Goal: Task Accomplishment & Management: Manage account settings

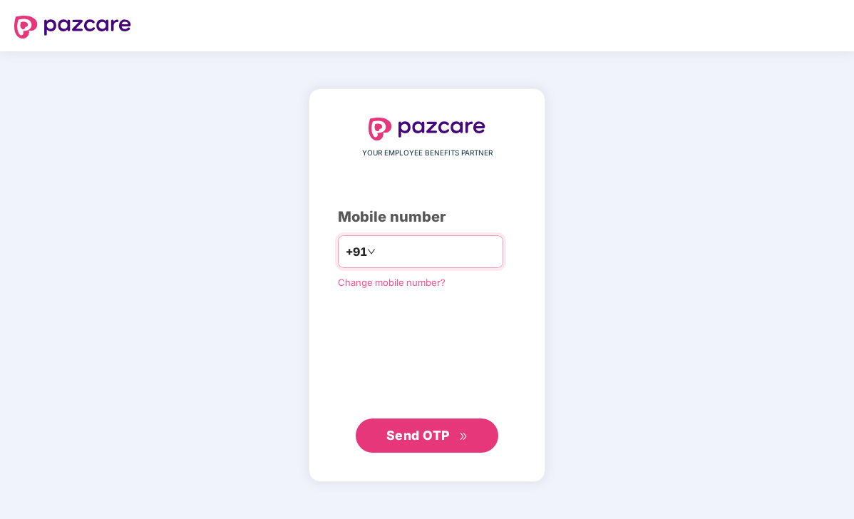
click at [446, 258] on input "number" at bounding box center [437, 251] width 117 height 23
type input "**********"
click at [437, 452] on div "**********" at bounding box center [427, 285] width 237 height 394
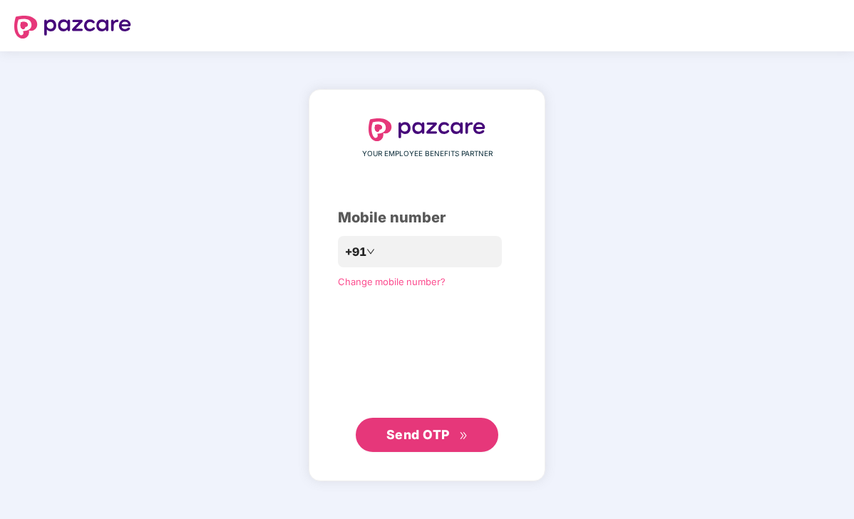
click at [434, 432] on span "Send OTP" at bounding box center [418, 434] width 63 height 15
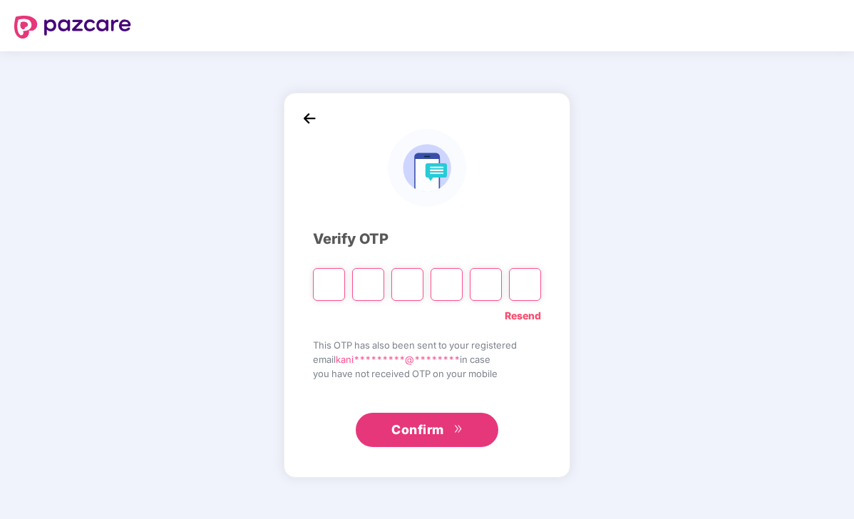
type input "*"
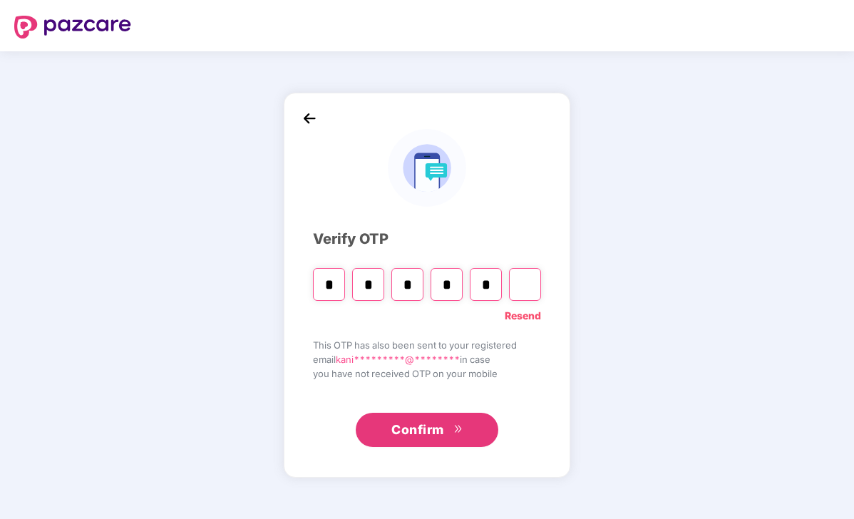
type input "*"
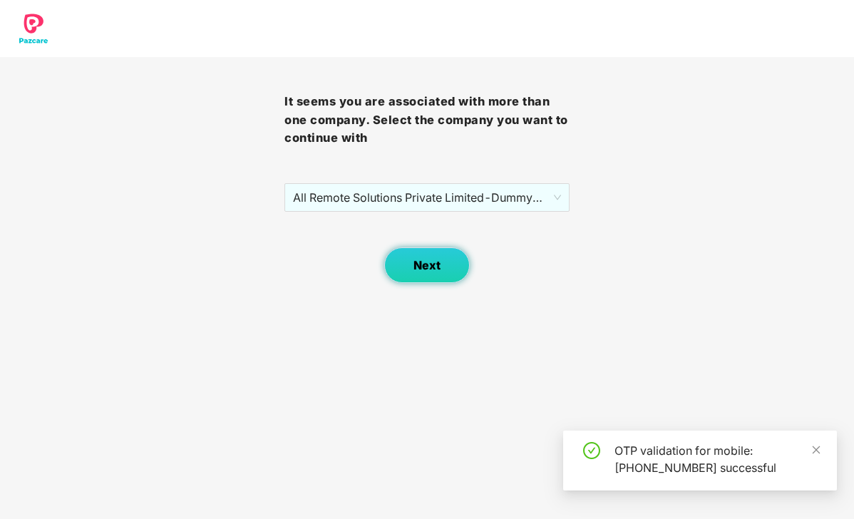
click at [429, 262] on span "Next" at bounding box center [427, 266] width 27 height 14
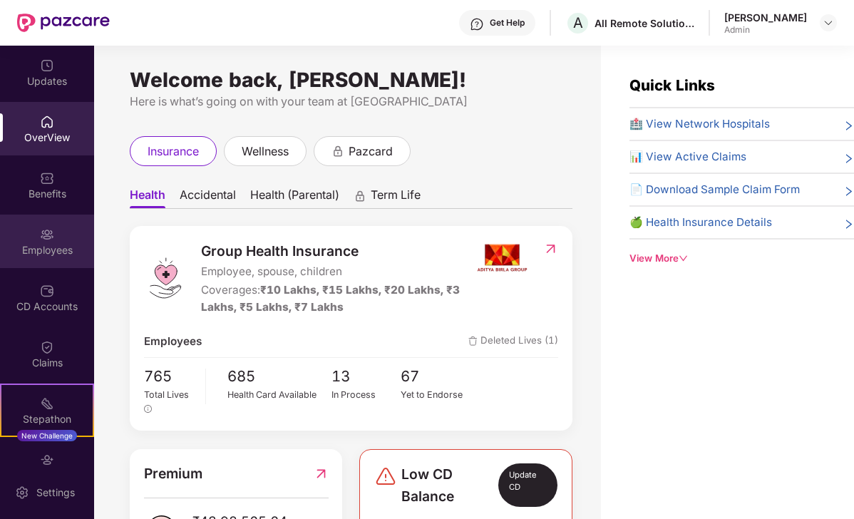
click at [60, 247] on div "Employees" at bounding box center [47, 250] width 94 height 14
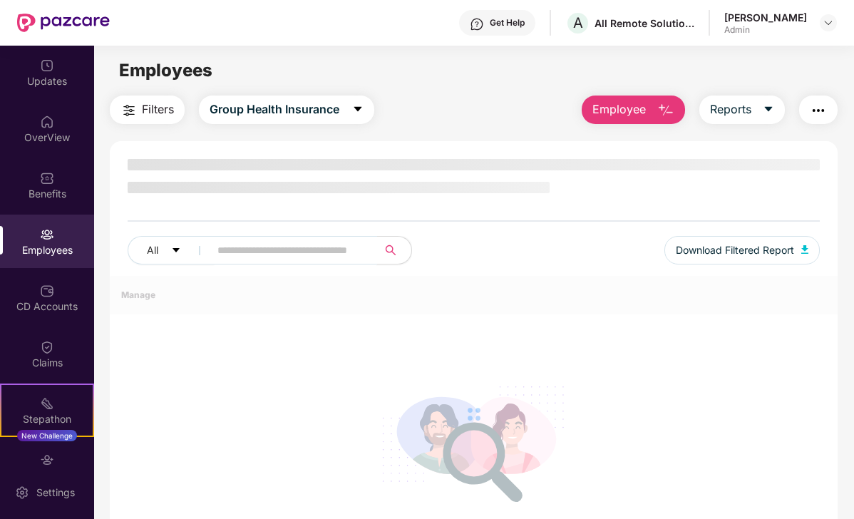
click at [282, 245] on input "text" at bounding box center [288, 250] width 141 height 21
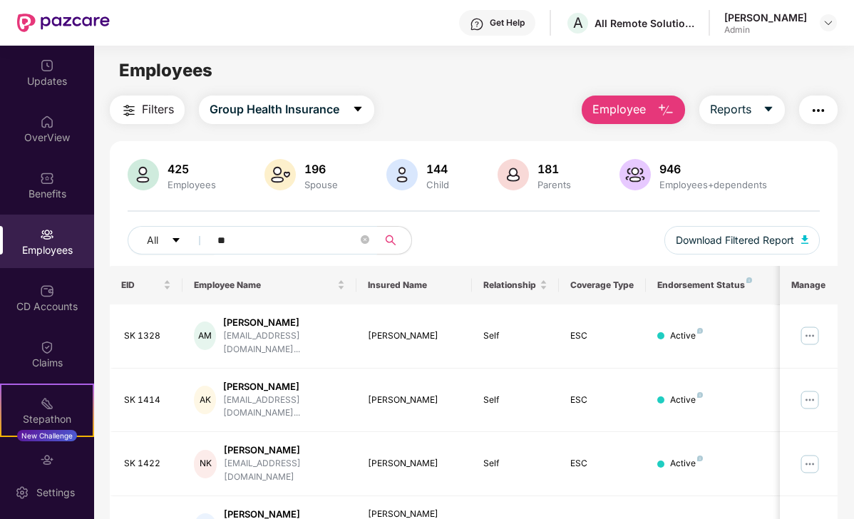
click at [225, 248] on input "**" at bounding box center [288, 240] width 141 height 21
paste input "****"
type input "******"
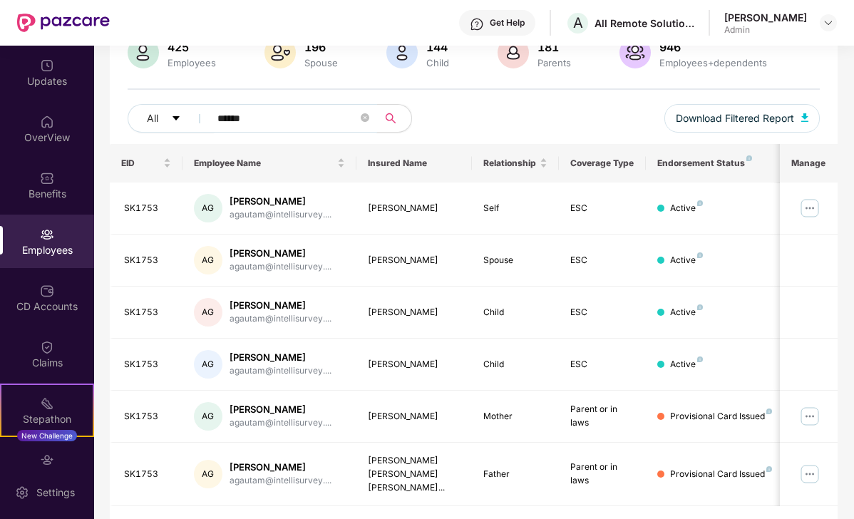
scroll to position [149, 0]
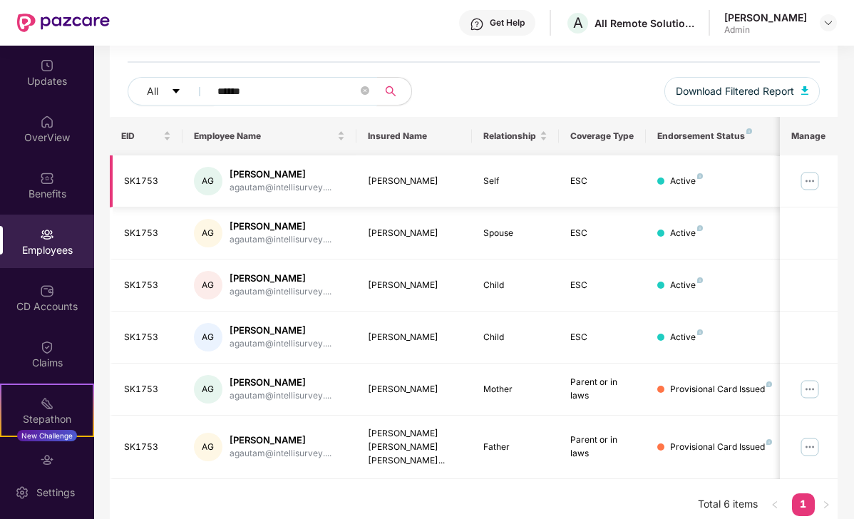
click at [805, 182] on img at bounding box center [810, 181] width 23 height 23
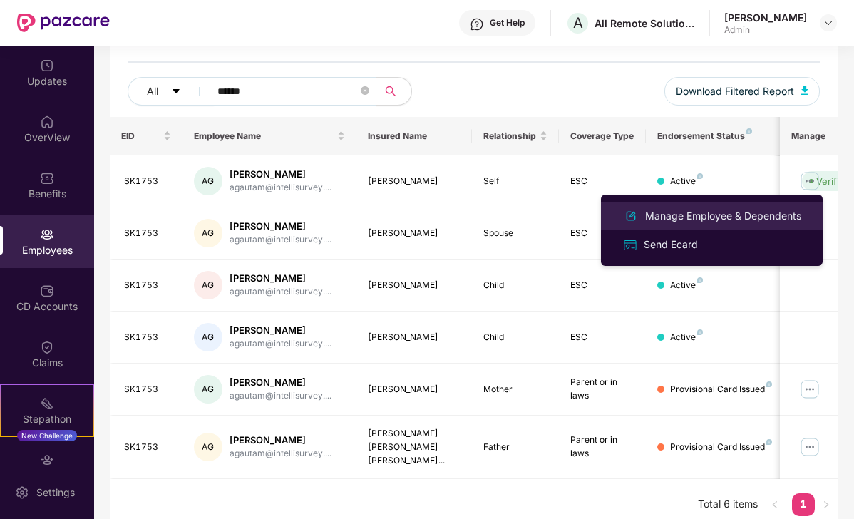
click at [704, 210] on div "Manage Employee & Dependents" at bounding box center [724, 216] width 162 height 16
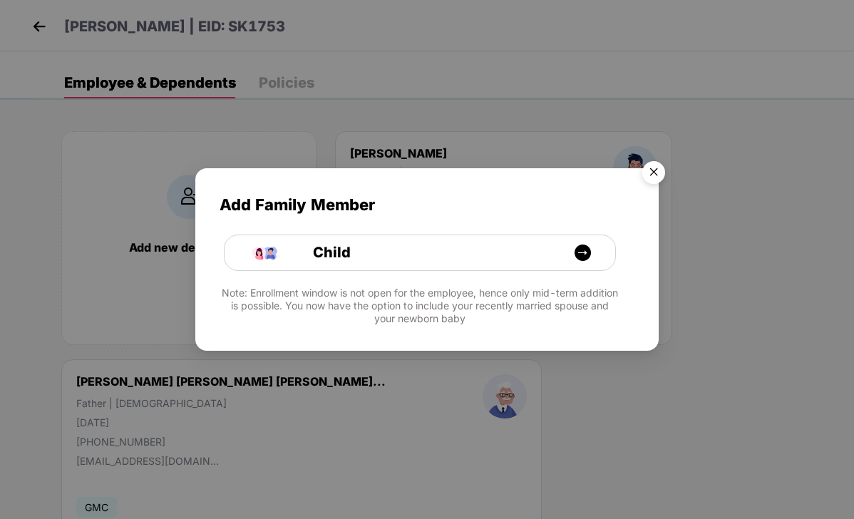
click at [656, 173] on img "Close" at bounding box center [654, 175] width 40 height 40
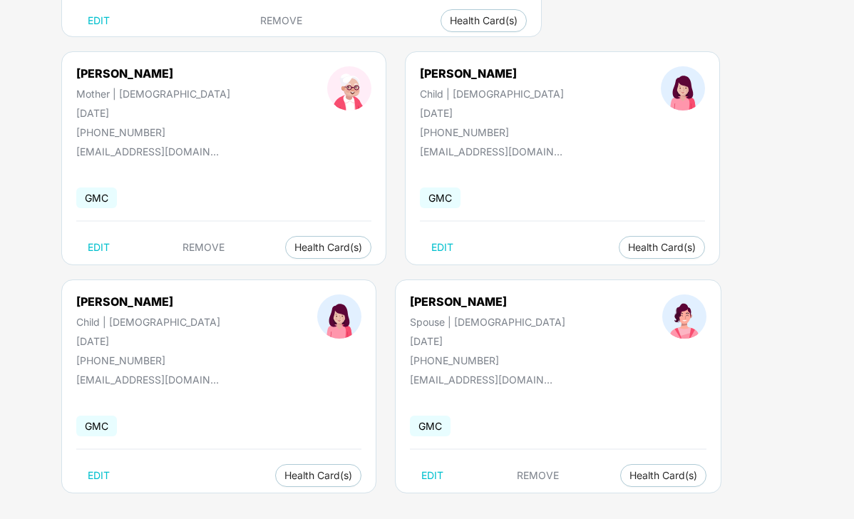
scroll to position [533, 0]
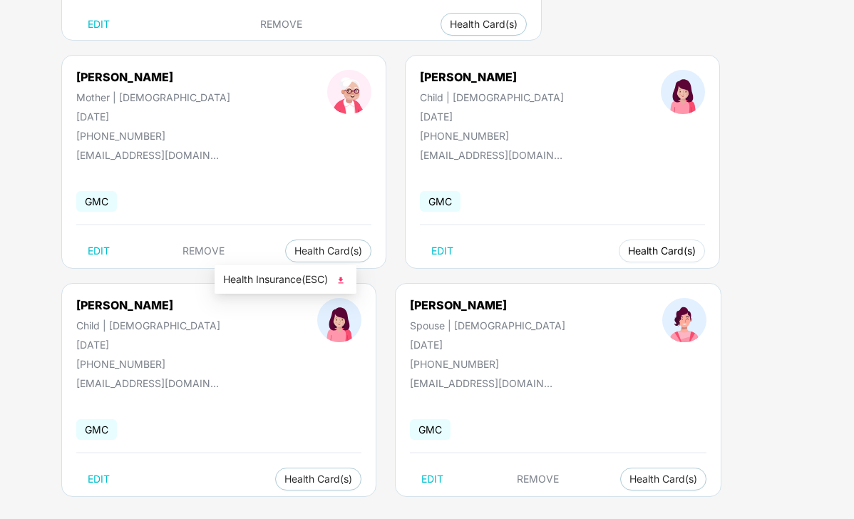
click at [628, 252] on span "Health Card(s)" at bounding box center [662, 250] width 68 height 7
click at [258, 290] on li "Health Insurance(ESC)" at bounding box center [286, 279] width 142 height 23
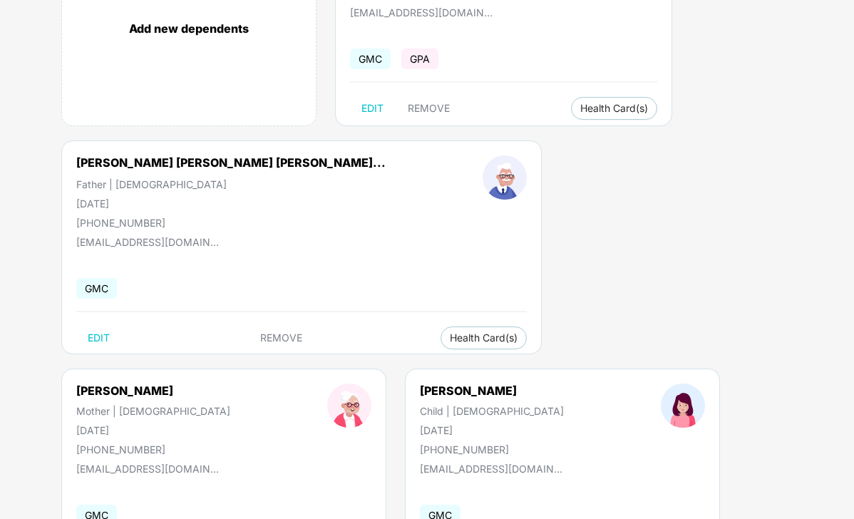
scroll to position [217, 0]
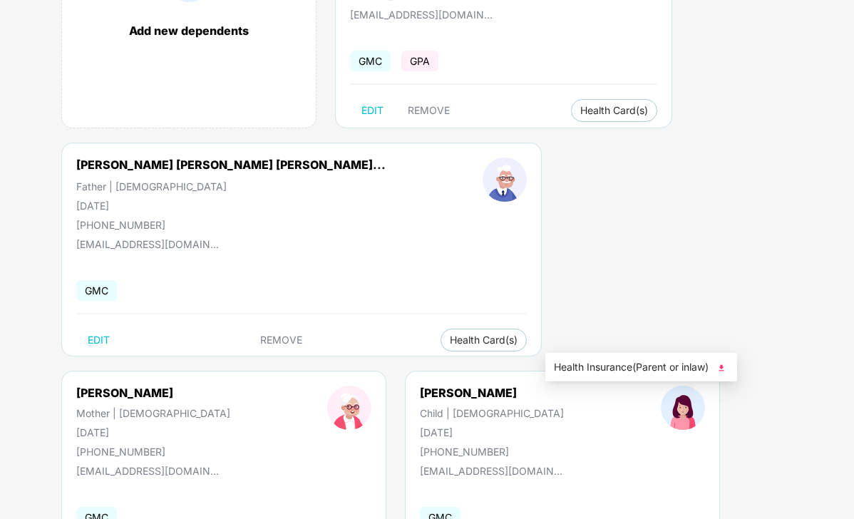
click at [600, 375] on li "Health Insurance(Parent or inlaw)" at bounding box center [642, 367] width 192 height 23
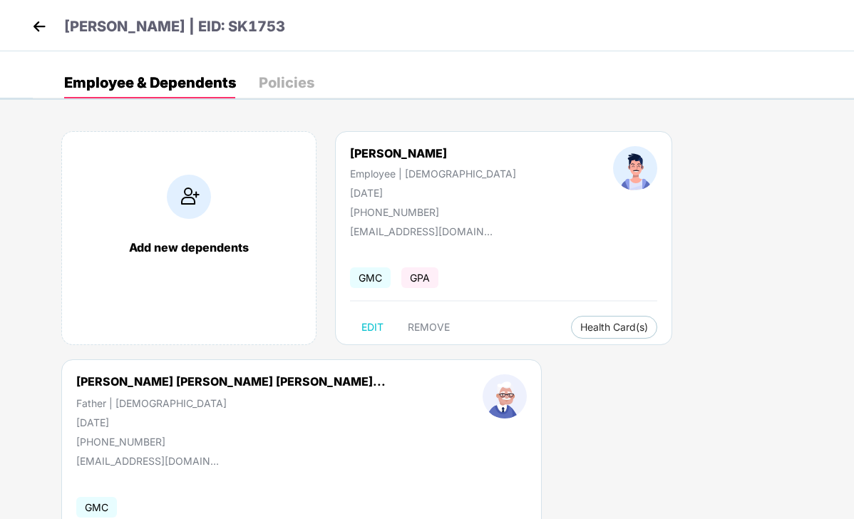
click at [44, 22] on img at bounding box center [39, 26] width 21 height 21
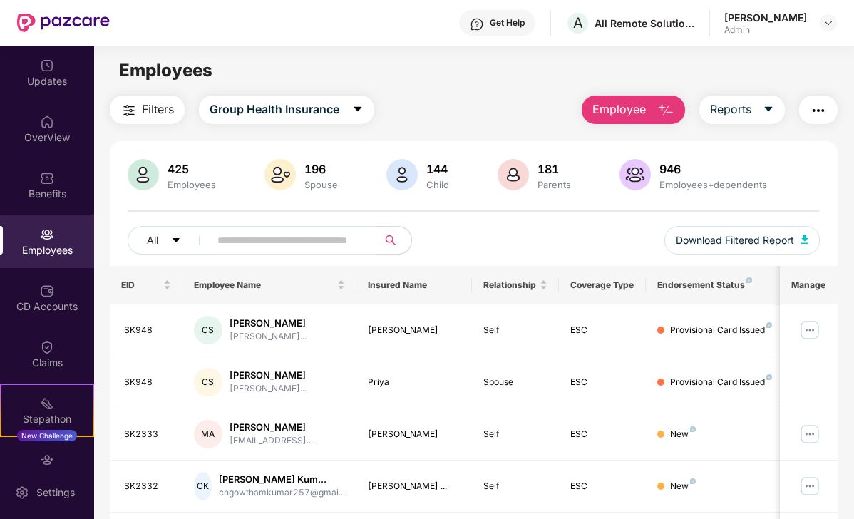
click at [305, 243] on input "text" at bounding box center [288, 240] width 141 height 21
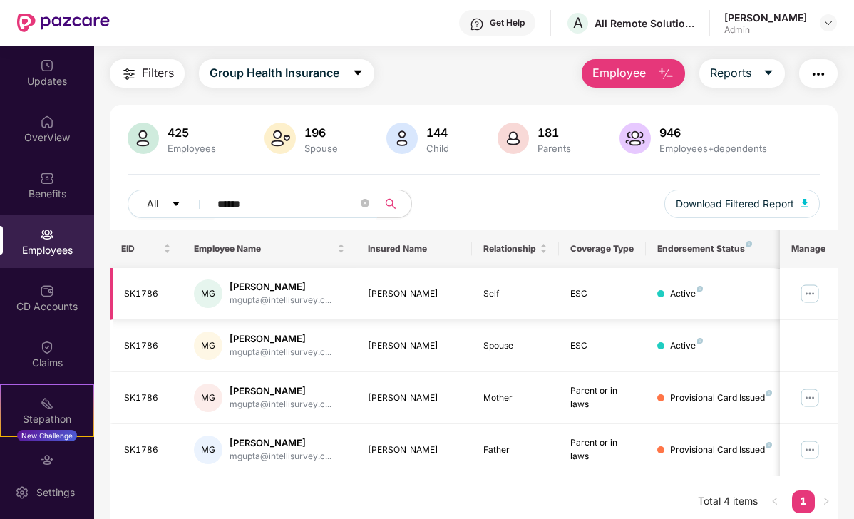
scroll to position [46, 0]
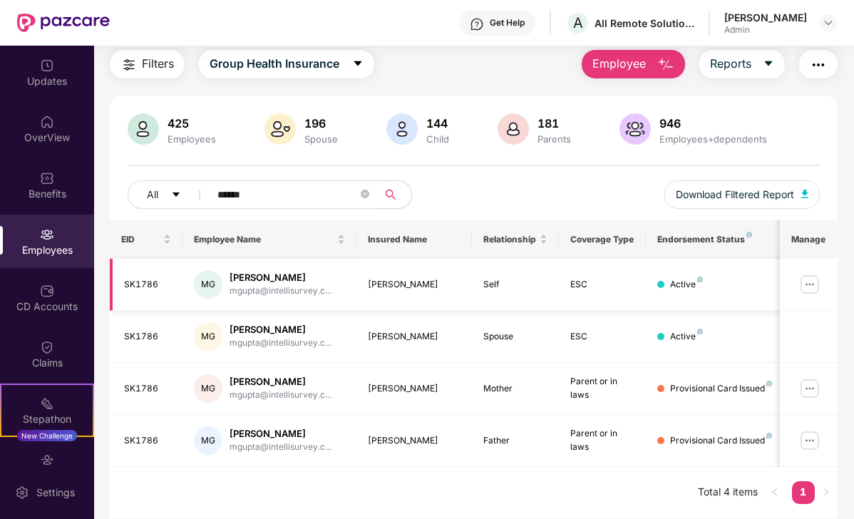
type input "******"
click at [807, 283] on img at bounding box center [810, 284] width 23 height 23
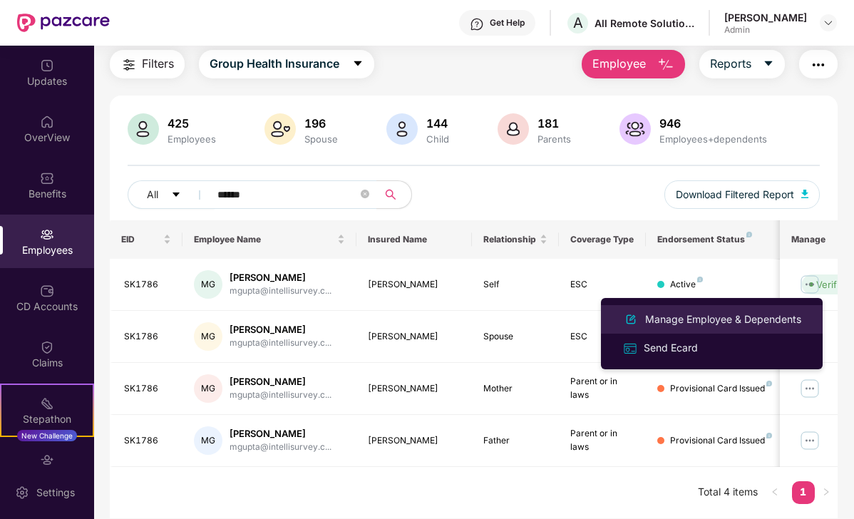
click at [688, 314] on div "Manage Employee & Dependents" at bounding box center [724, 320] width 162 height 16
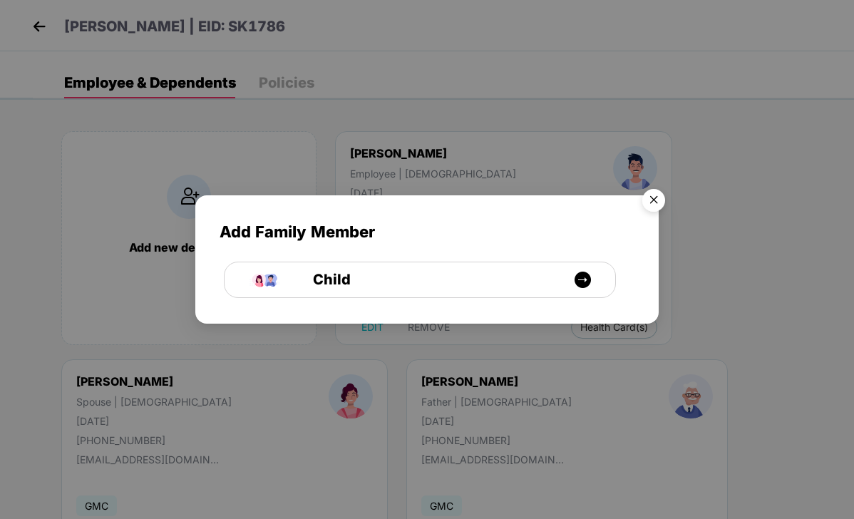
click at [661, 195] on img "Close" at bounding box center [654, 203] width 40 height 40
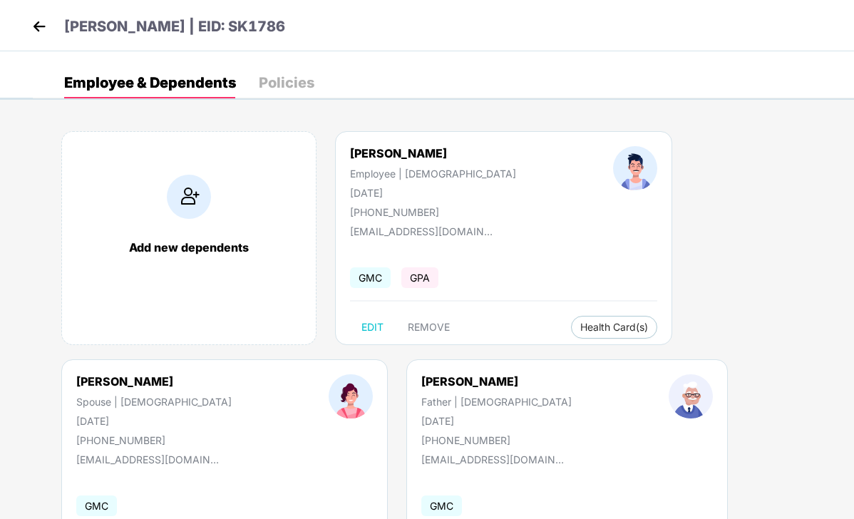
scroll to position [318, 0]
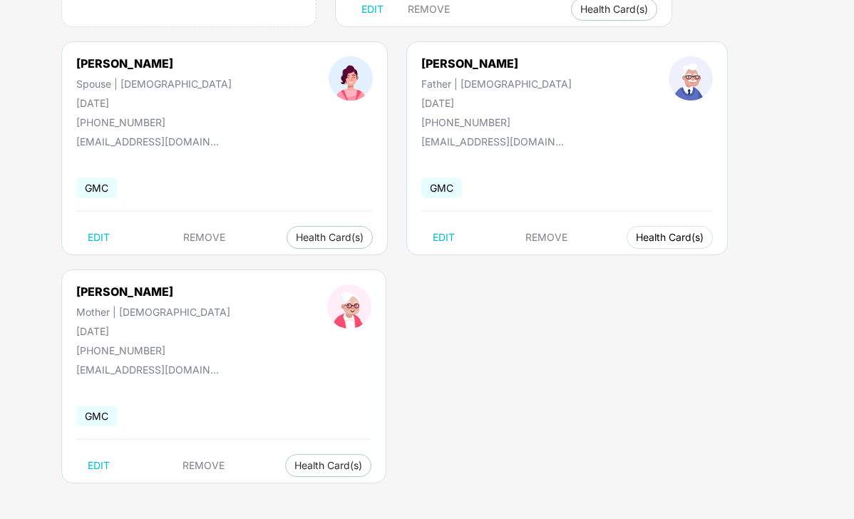
click at [627, 230] on button "Health Card(s)" at bounding box center [670, 237] width 86 height 23
click at [536, 263] on span "Health Insurance(Parent or inlaw)" at bounding box center [594, 266] width 175 height 16
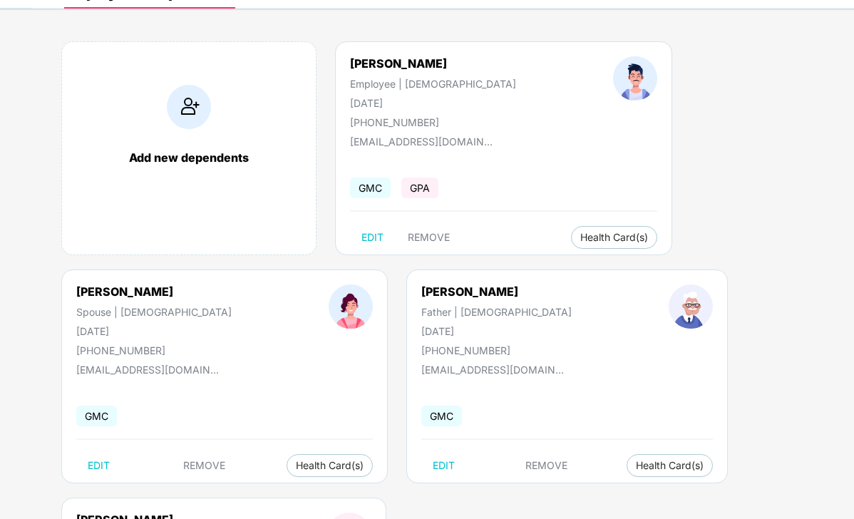
scroll to position [0, 0]
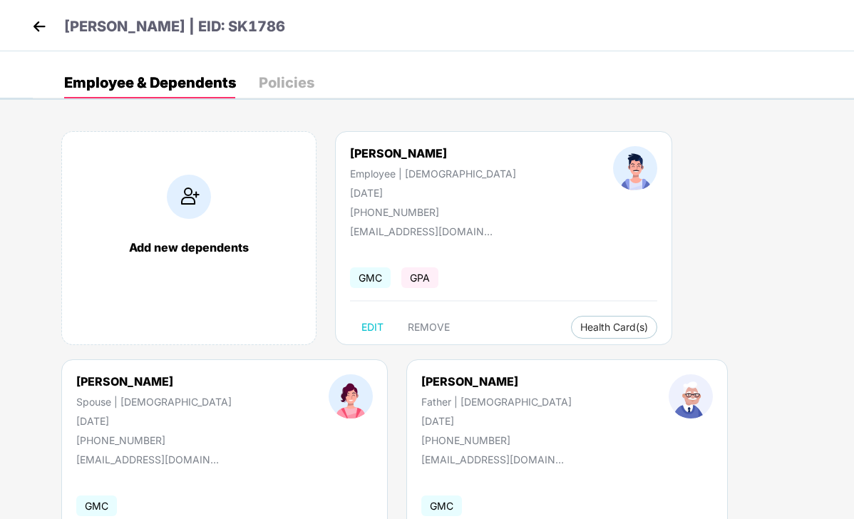
click at [44, 27] on img at bounding box center [39, 26] width 21 height 21
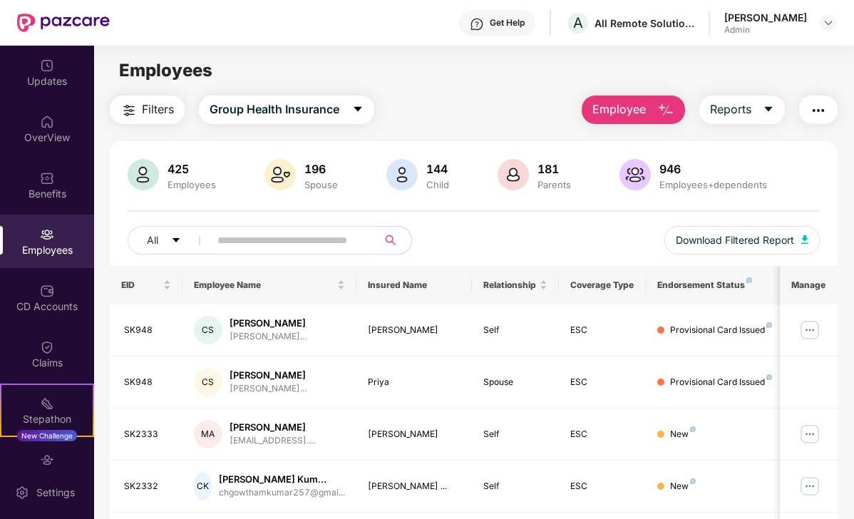
click at [273, 248] on input "text" at bounding box center [288, 240] width 141 height 21
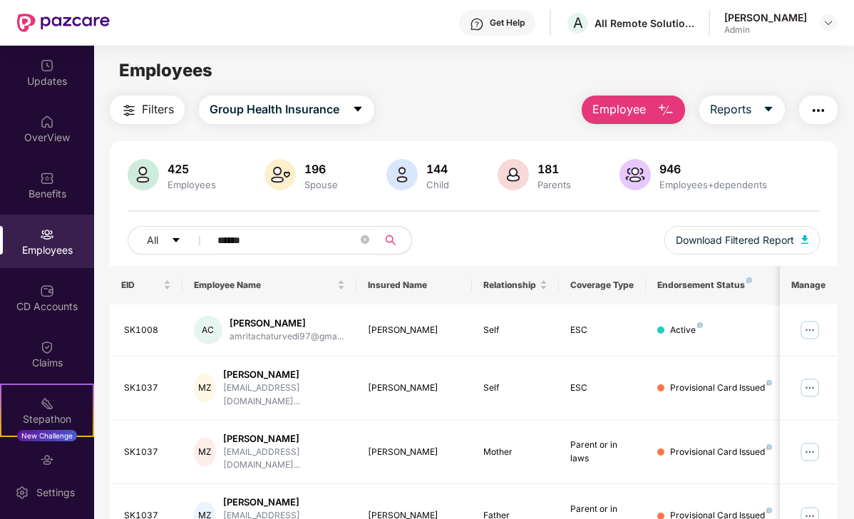
type input "******"
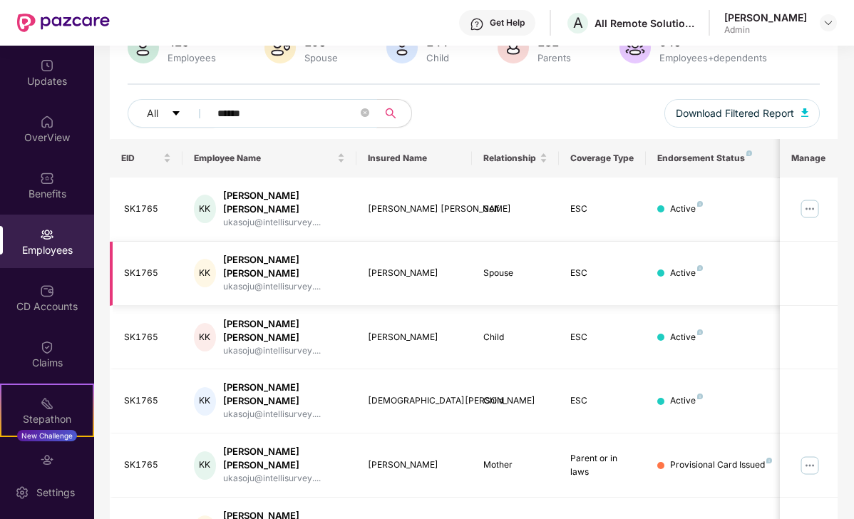
scroll to position [149, 0]
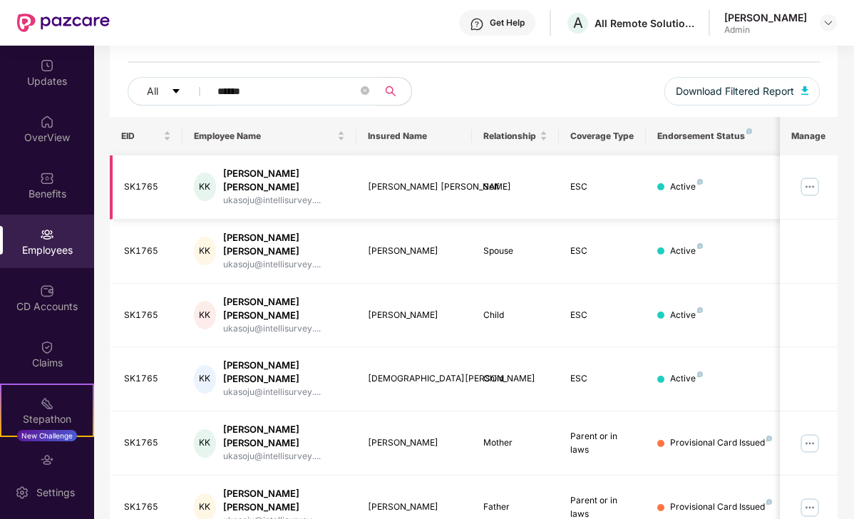
click at [807, 175] on img at bounding box center [810, 186] width 23 height 23
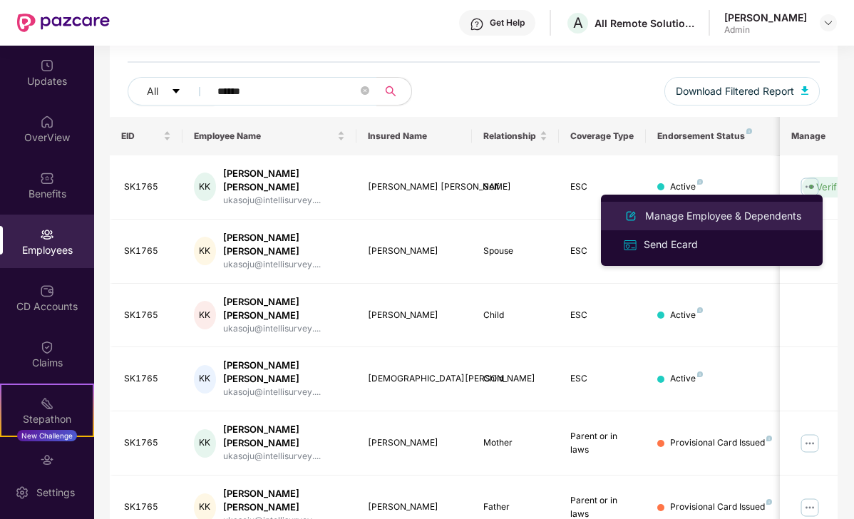
click at [710, 213] on div "Manage Employee & Dependents" at bounding box center [724, 216] width 162 height 16
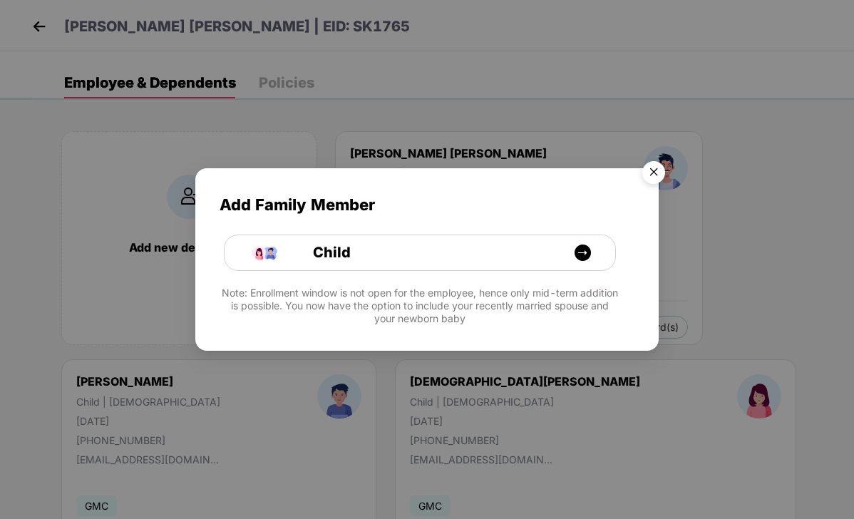
click at [648, 165] on img "Close" at bounding box center [654, 175] width 40 height 40
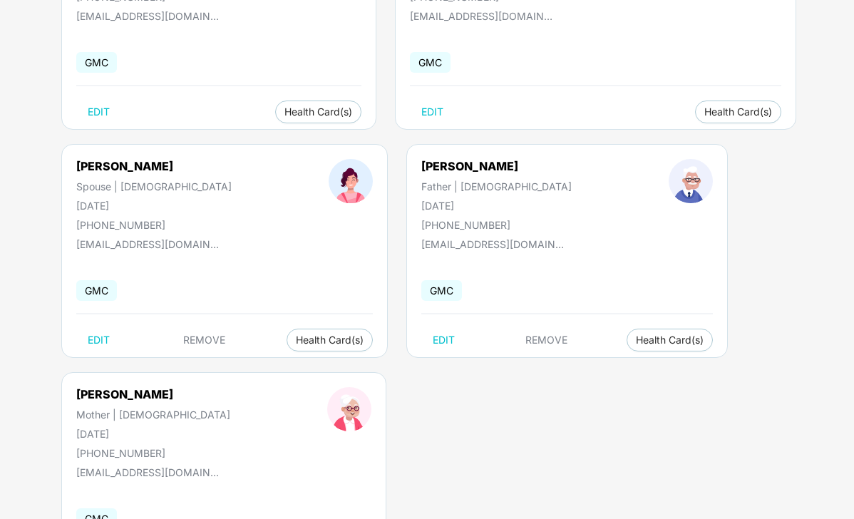
scroll to position [546, 0]
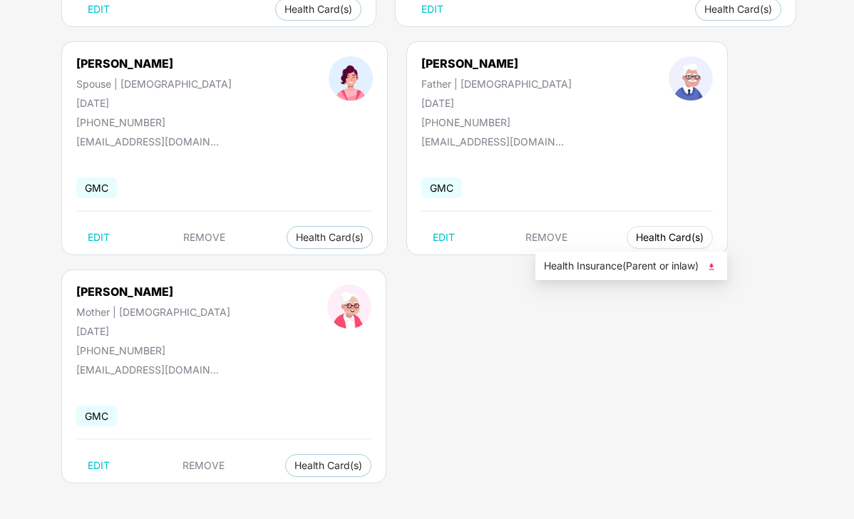
click at [636, 238] on span "Health Card(s)" at bounding box center [670, 237] width 68 height 7
click at [592, 267] on span "Health Insurance(Parent or inlaw)" at bounding box center [631, 266] width 175 height 16
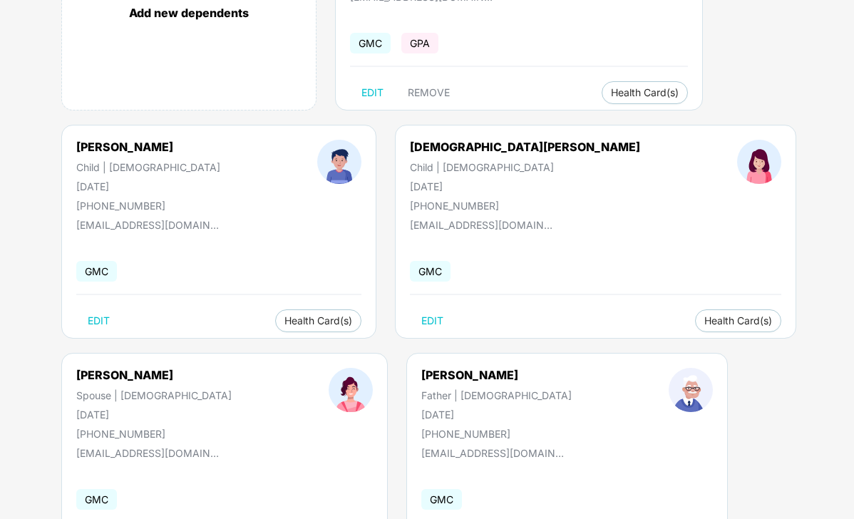
scroll to position [235, 0]
click at [558, 118] on span "Health Insurance(ESC)" at bounding box center [586, 121] width 125 height 16
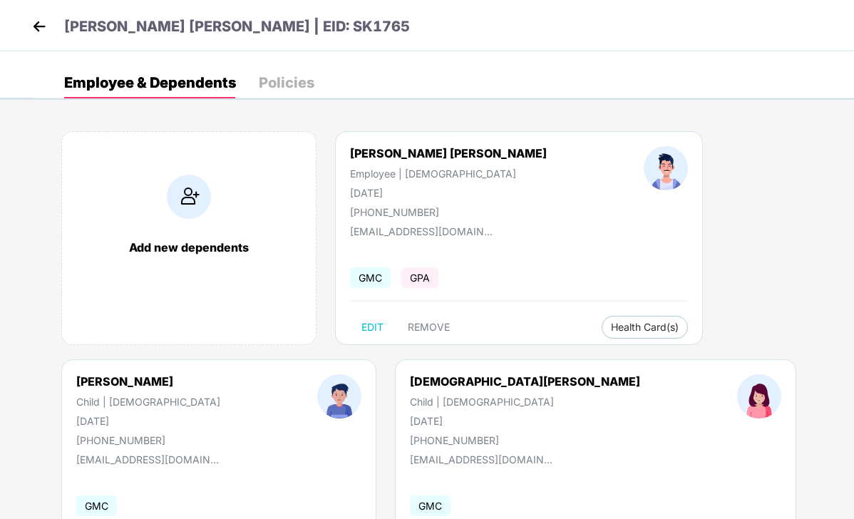
click at [40, 34] on img at bounding box center [39, 26] width 21 height 21
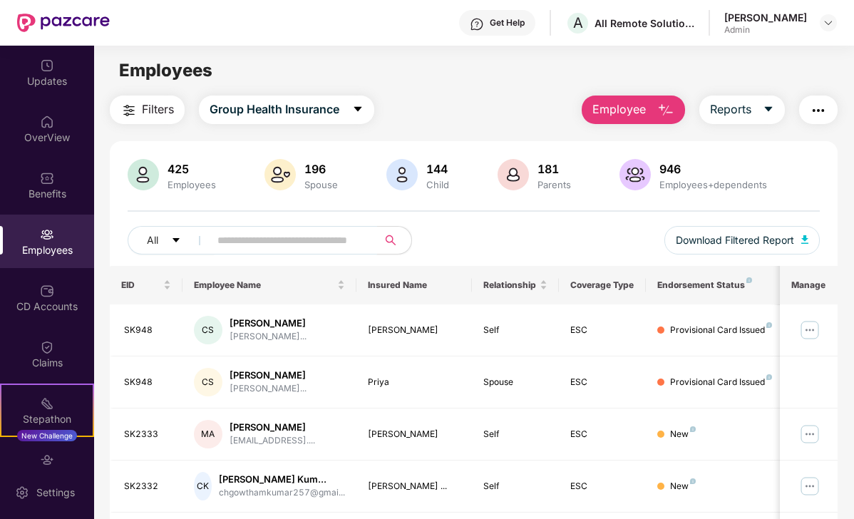
click at [245, 238] on input "text" at bounding box center [288, 240] width 141 height 21
type input "*******"
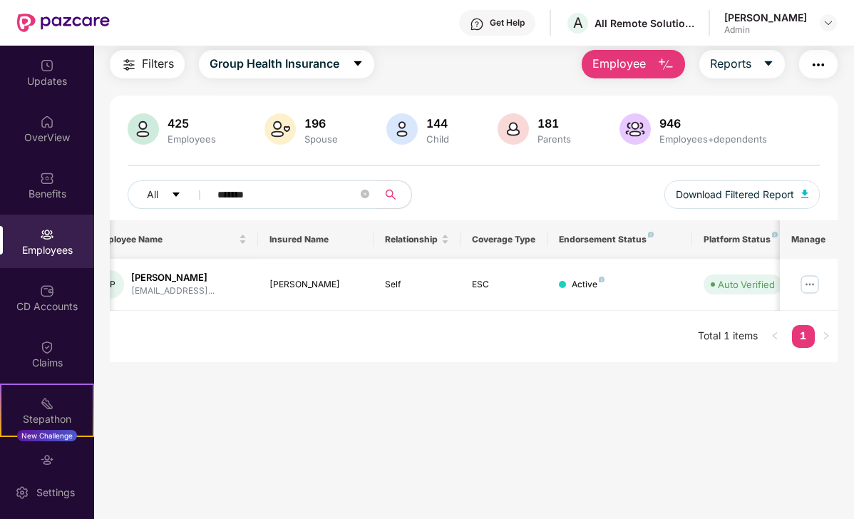
scroll to position [0, 198]
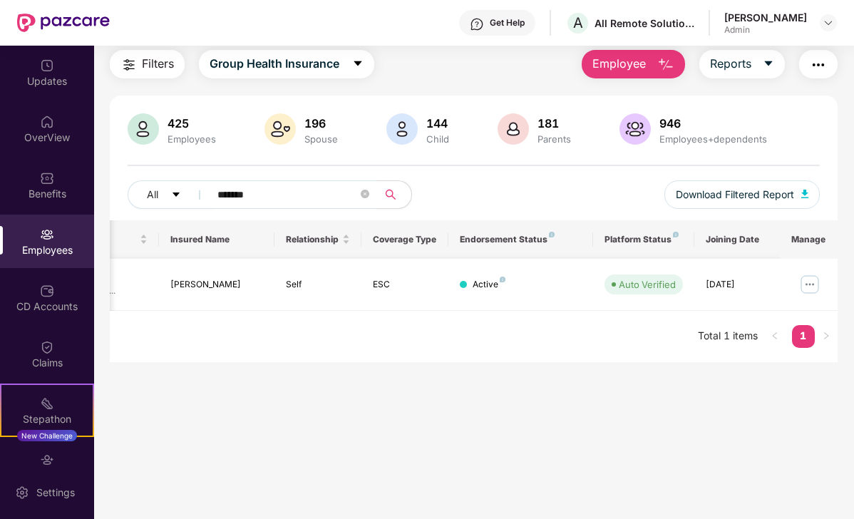
click at [812, 286] on img at bounding box center [810, 284] width 23 height 23
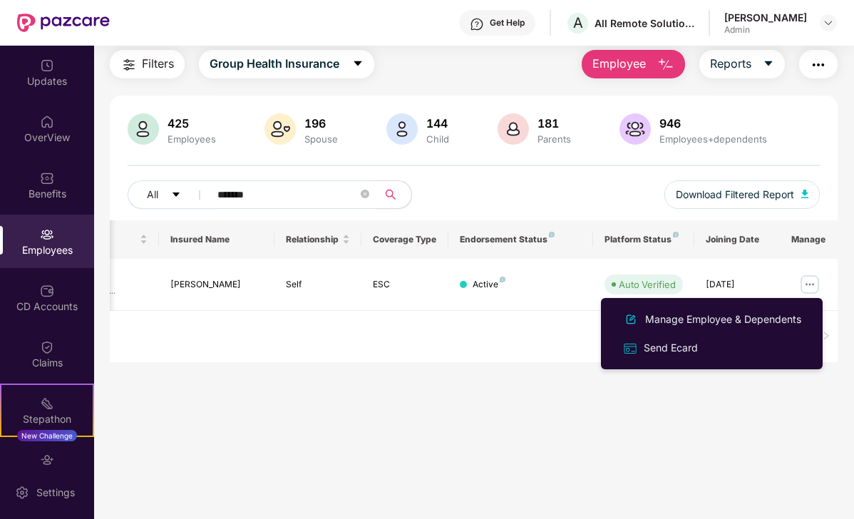
click at [449, 345] on div "EID Employee Name Insured Name Relationship Coverage Type Endorsement Status Pl…" at bounding box center [474, 291] width 728 height 142
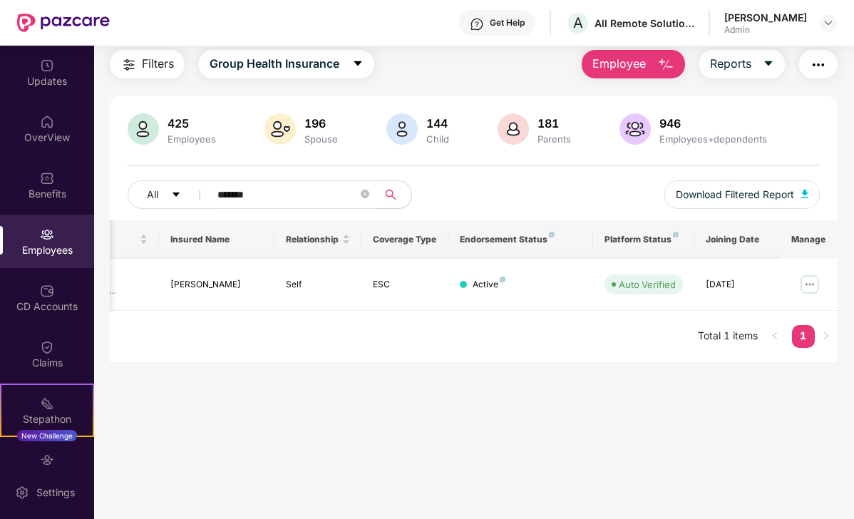
click at [810, 282] on img at bounding box center [810, 284] width 23 height 23
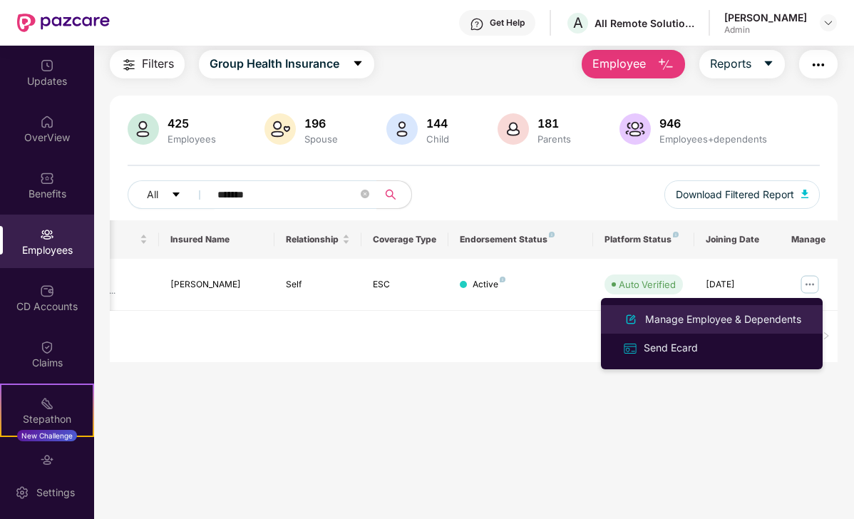
click at [738, 317] on div "Manage Employee & Dependents" at bounding box center [724, 320] width 162 height 16
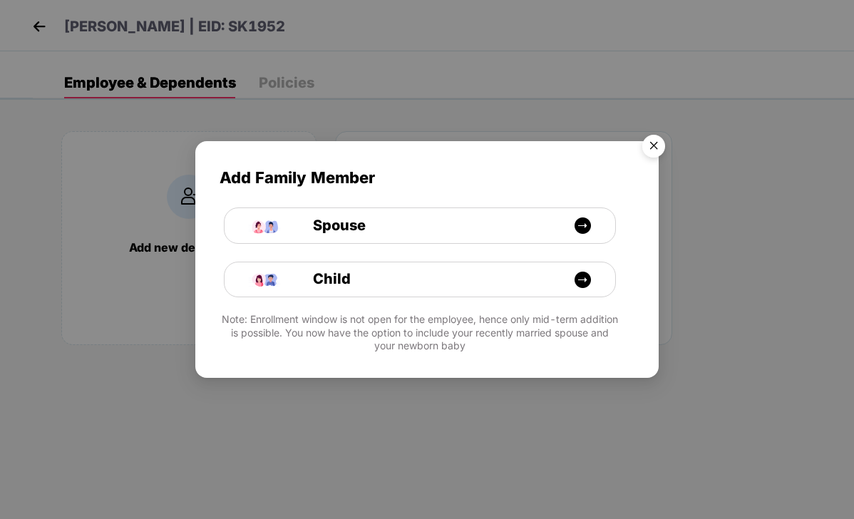
click at [652, 144] on img "Close" at bounding box center [654, 148] width 40 height 40
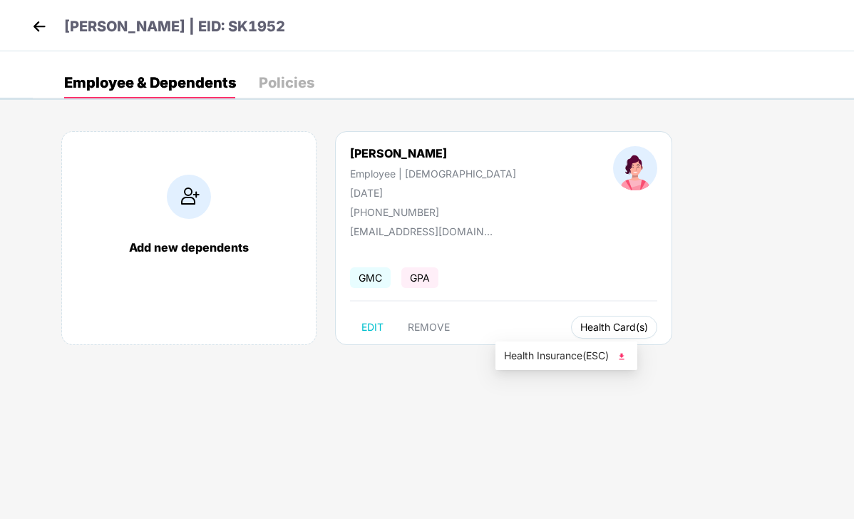
click at [581, 325] on span "Health Card(s)" at bounding box center [615, 327] width 68 height 7
click at [529, 349] on span "Health Insurance(ESC)" at bounding box center [566, 356] width 125 height 16
